Goal: Check status: Check status

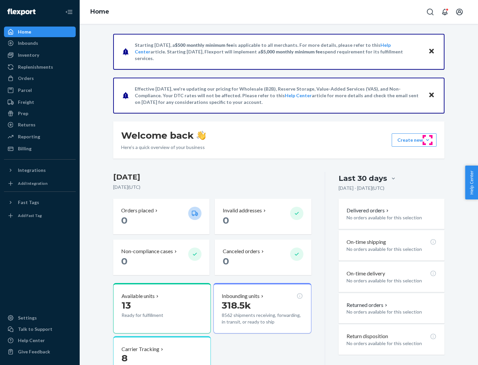
click at [427, 140] on button "Create new Create new inbound Create new order Create new product" at bounding box center [413, 139] width 45 height 13
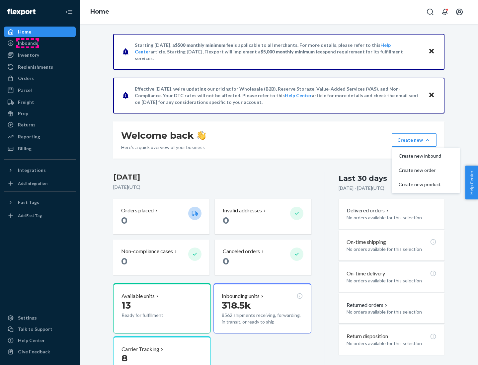
click at [28, 43] on div "Inbounds" at bounding box center [28, 43] width 20 height 7
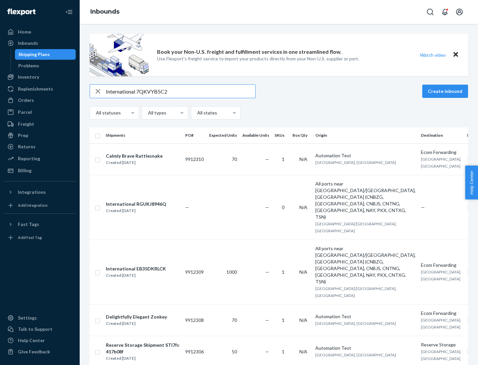
type input "International 7QKVYB5C29"
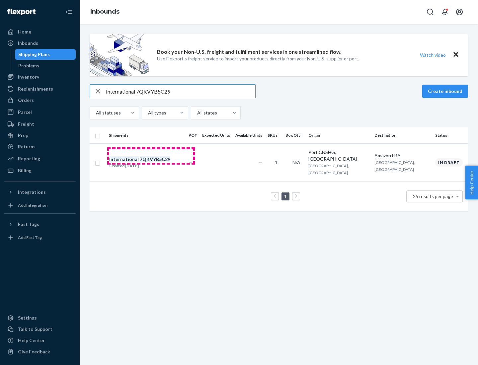
click at [151, 163] on div "Created [DATE]" at bounding box center [139, 166] width 61 height 7
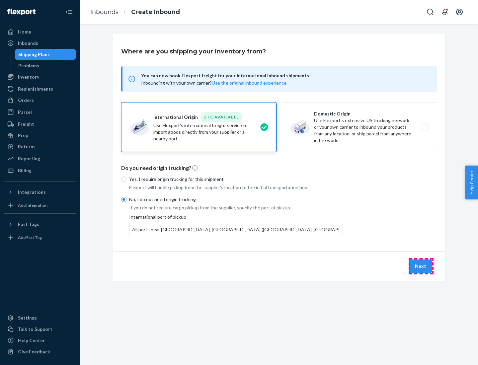
click at [421, 266] on button "Next" at bounding box center [420, 265] width 23 height 13
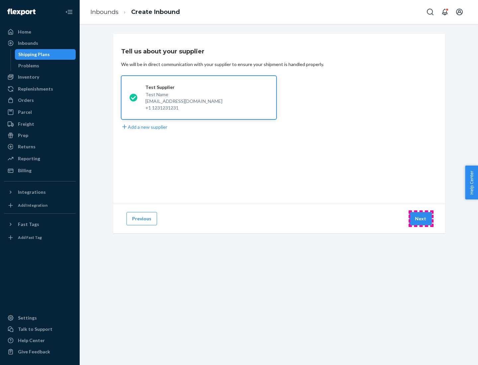
click at [421, 219] on button "Next" at bounding box center [420, 218] width 23 height 13
